Goal: Task Accomplishment & Management: Use online tool/utility

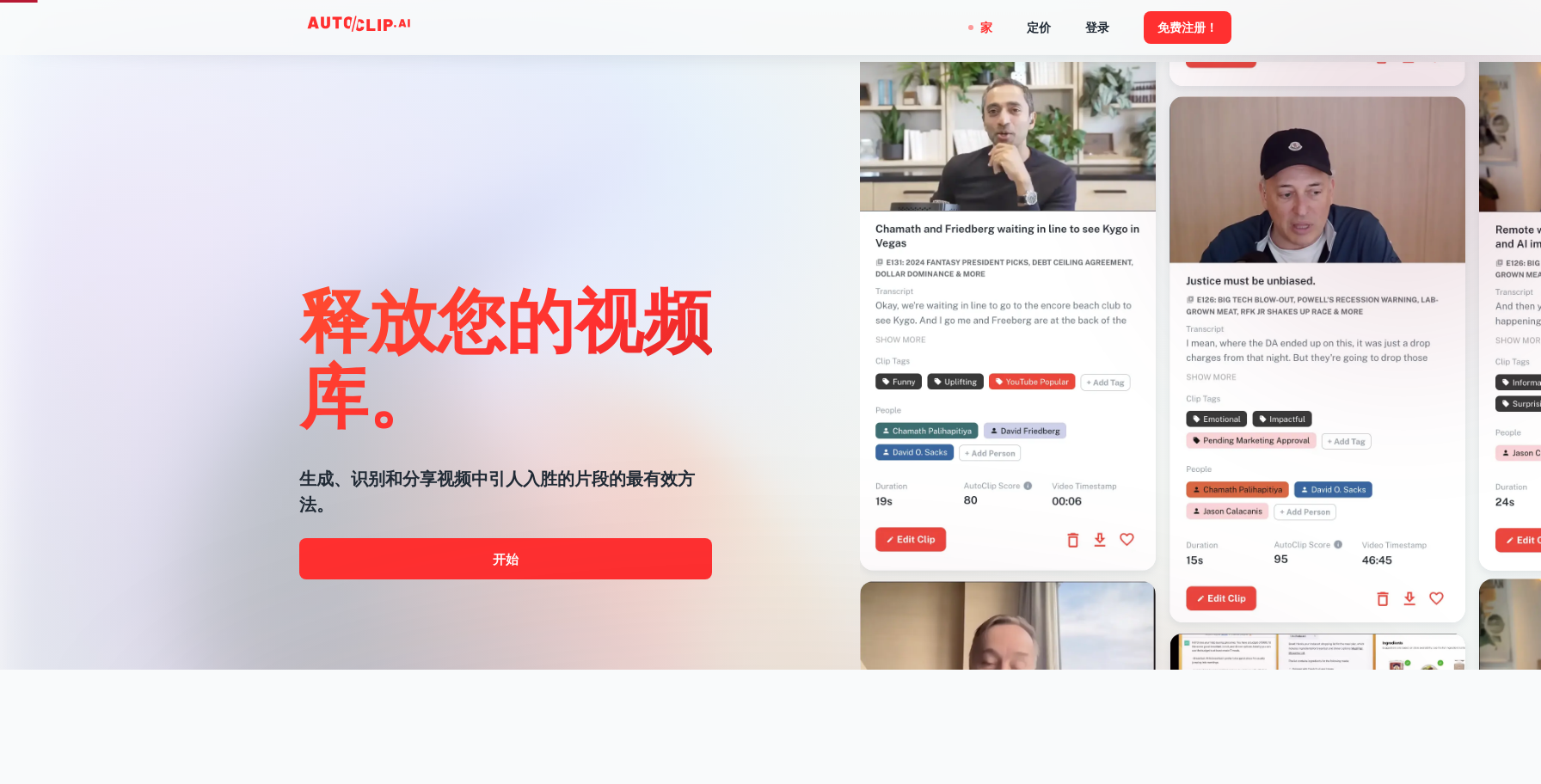
scroll to position [157, 0]
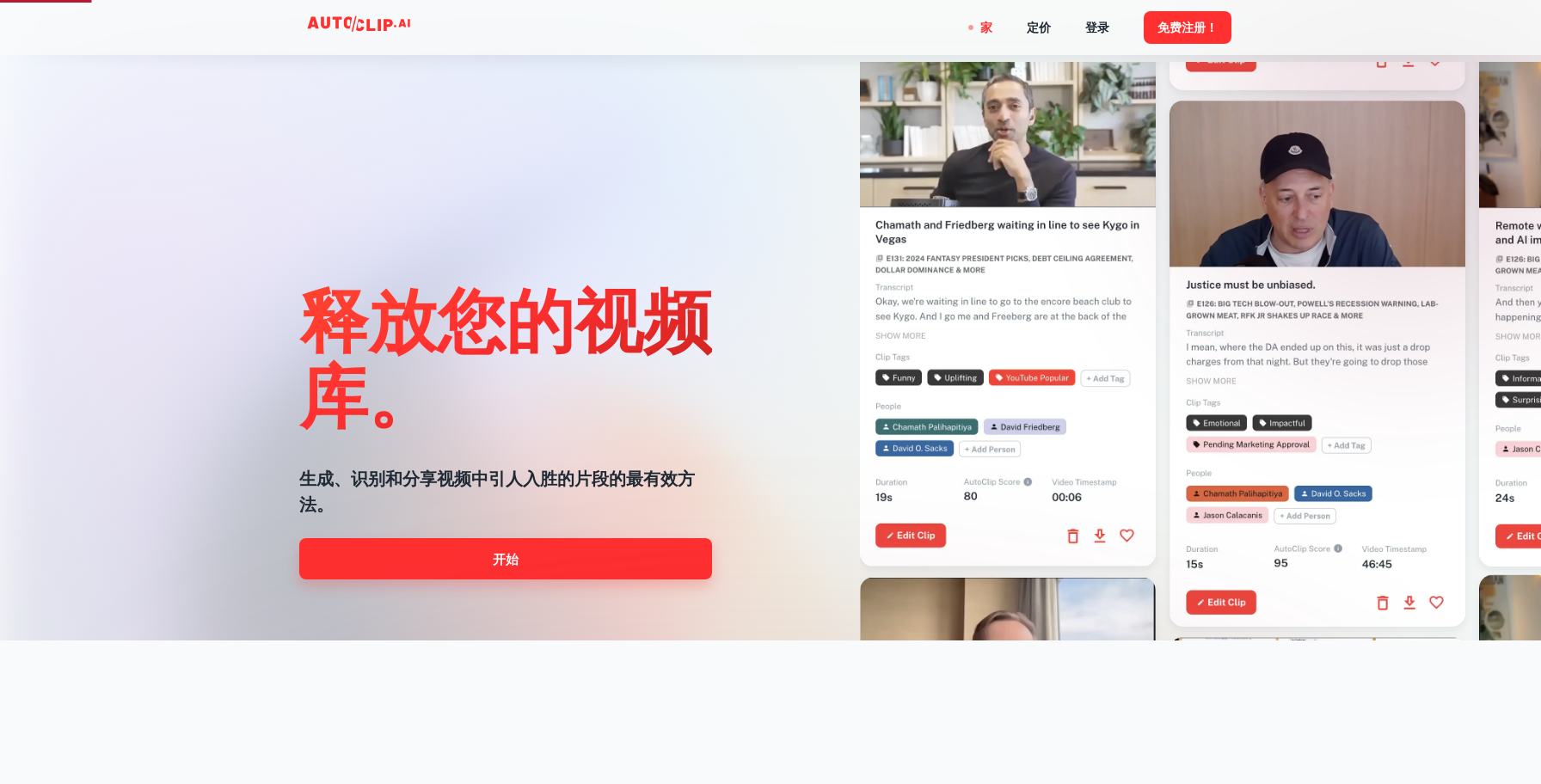
click at [632, 553] on link "开始" at bounding box center [505, 559] width 413 height 41
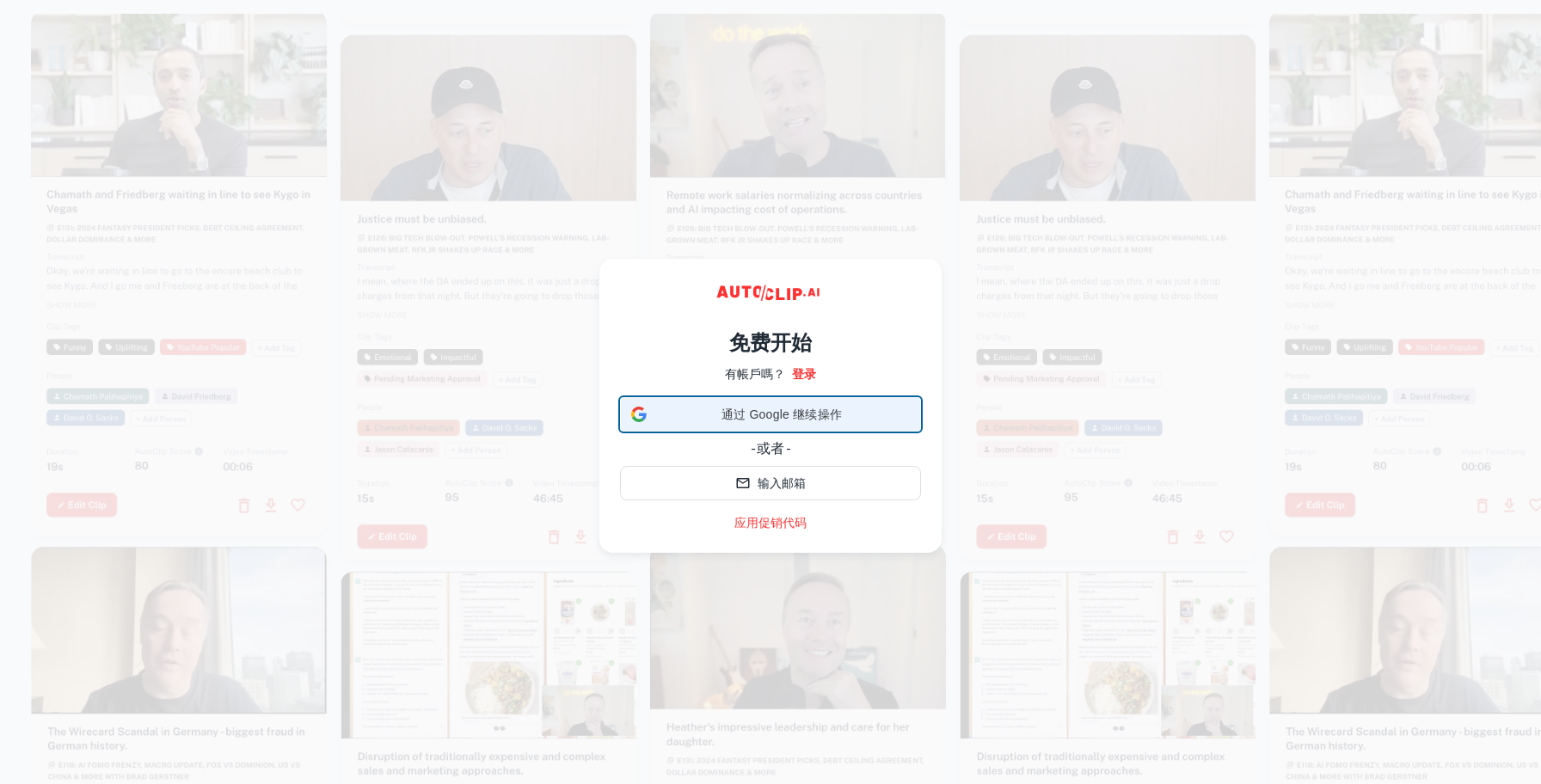
click at [750, 412] on font "通过 Google 继续操作" at bounding box center [781, 414] width 121 height 14
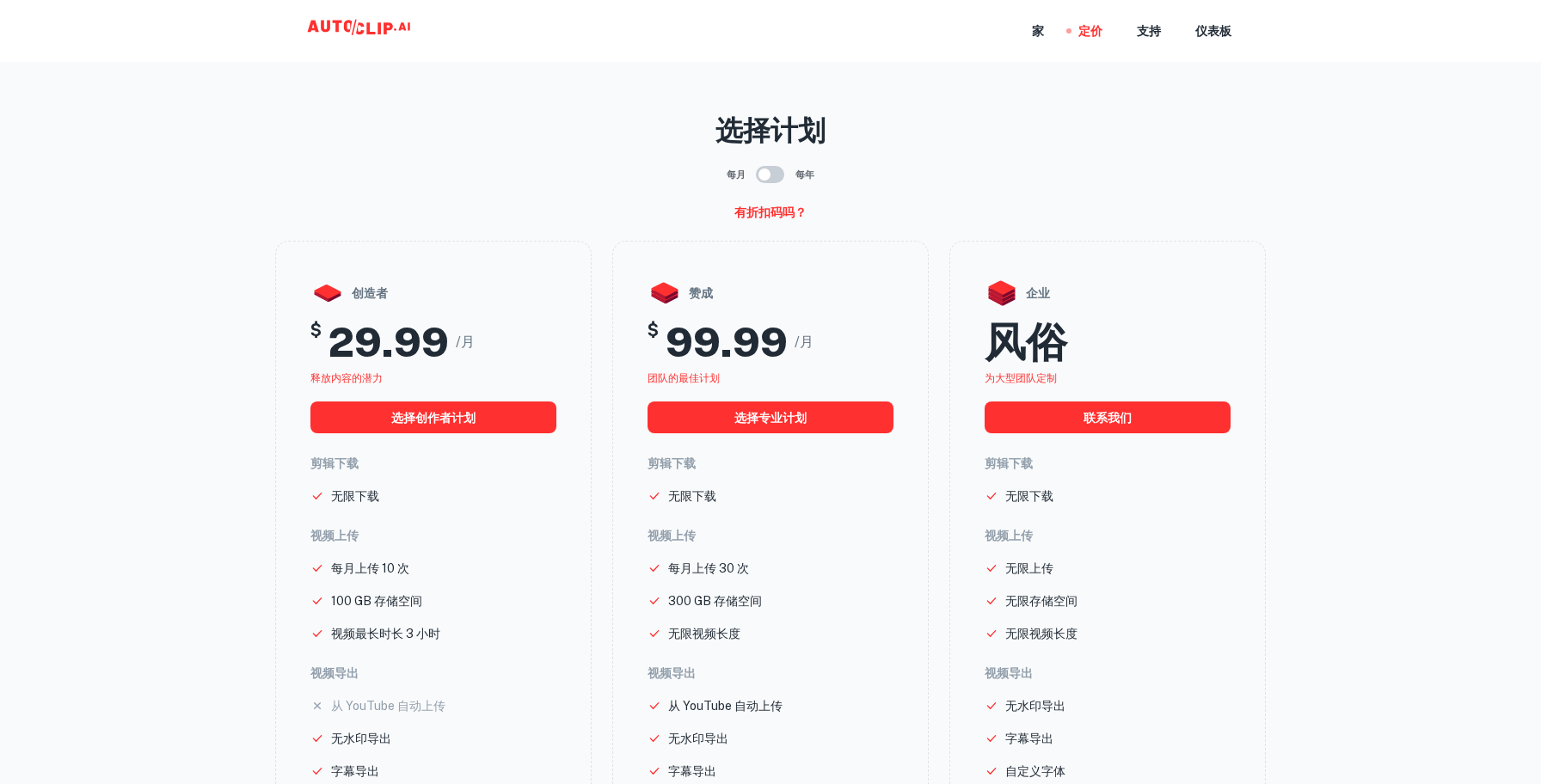
click at [1141, 67] on main "选择计划 每月 每年 有折扣码吗？ 创造者 $ 29.99 /月 释放内容的潜力 选择创作者计划 剪辑下载 无限下载 视频上传 每月上传 10 次 100 G…" at bounding box center [770, 561] width 1541 height 1095
click at [390, 34] on icon at bounding box center [361, 31] width 172 height 35
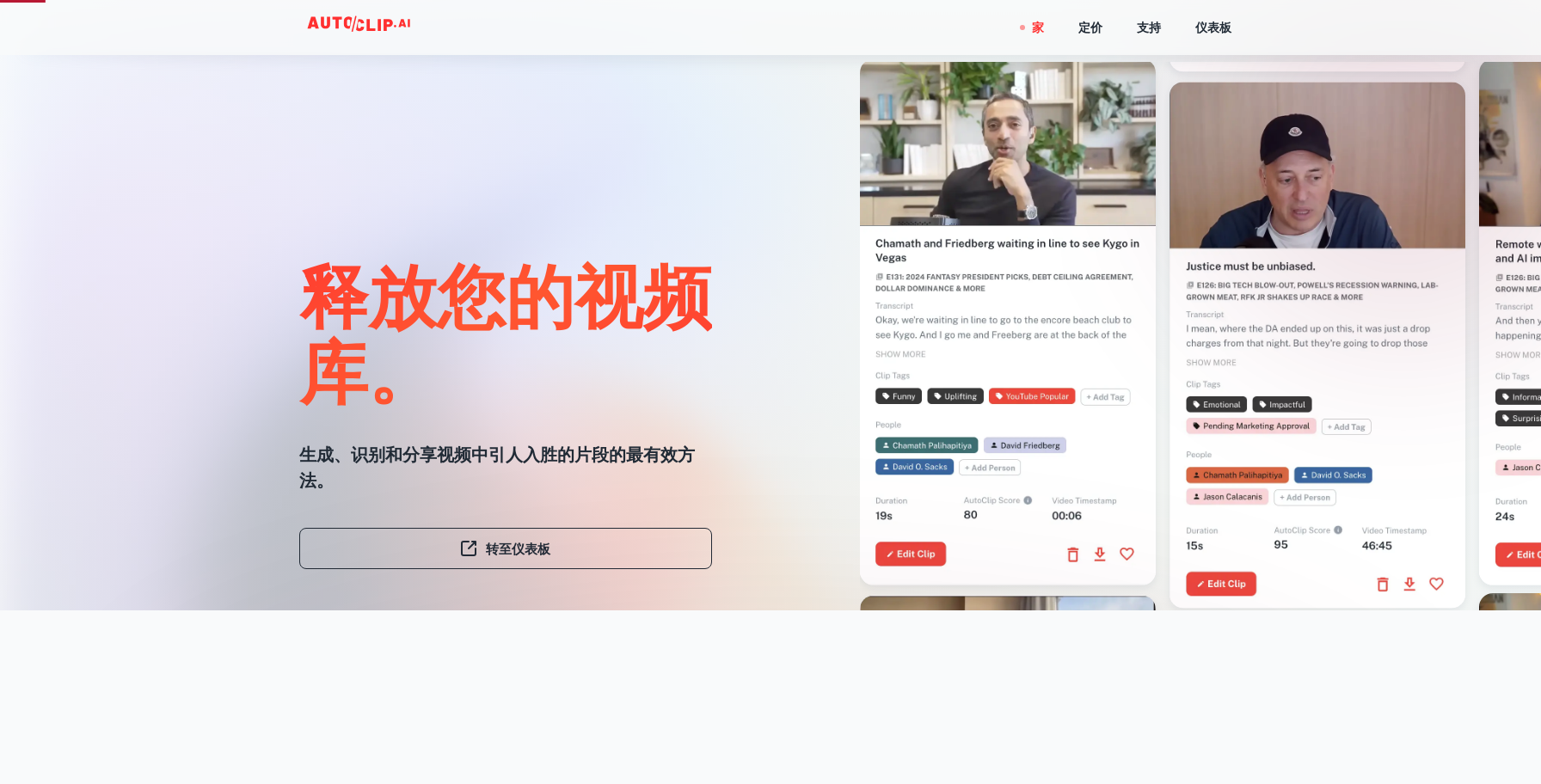
scroll to position [228, 0]
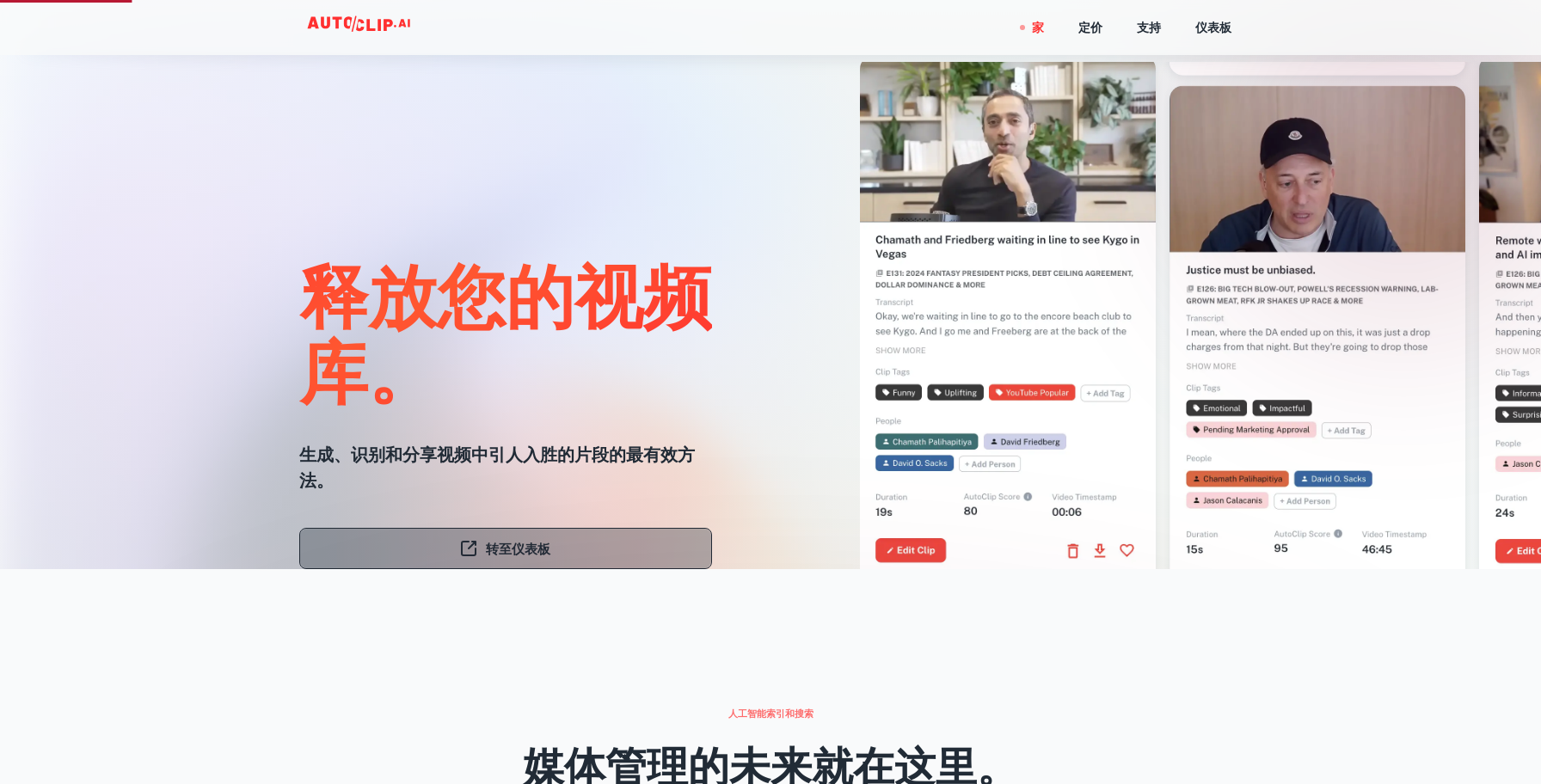
click at [572, 555] on link "转至仪表板" at bounding box center [505, 548] width 413 height 41
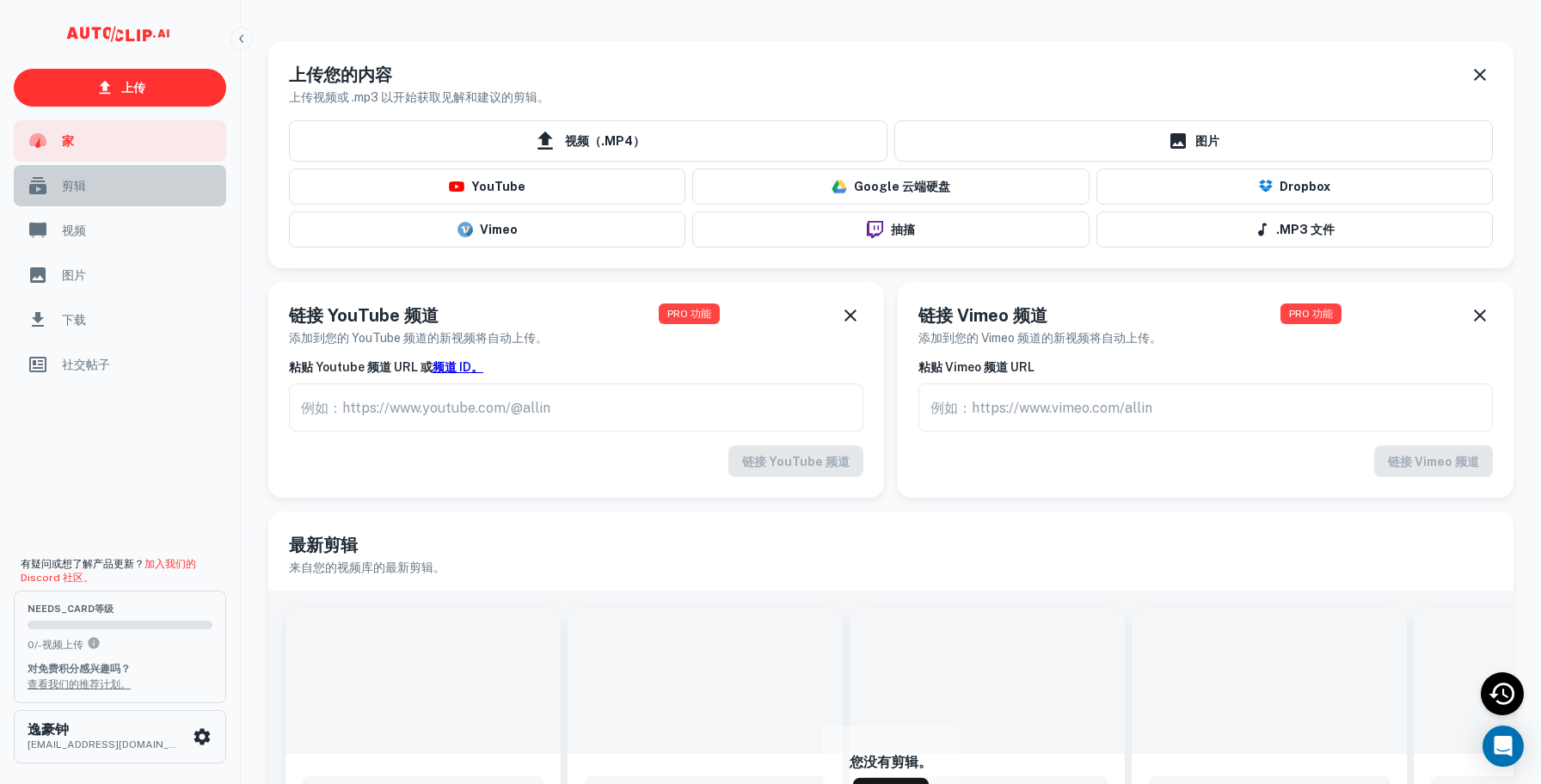
click at [121, 174] on div "剪辑" at bounding box center [120, 185] width 212 height 41
